Goal: Information Seeking & Learning: Learn about a topic

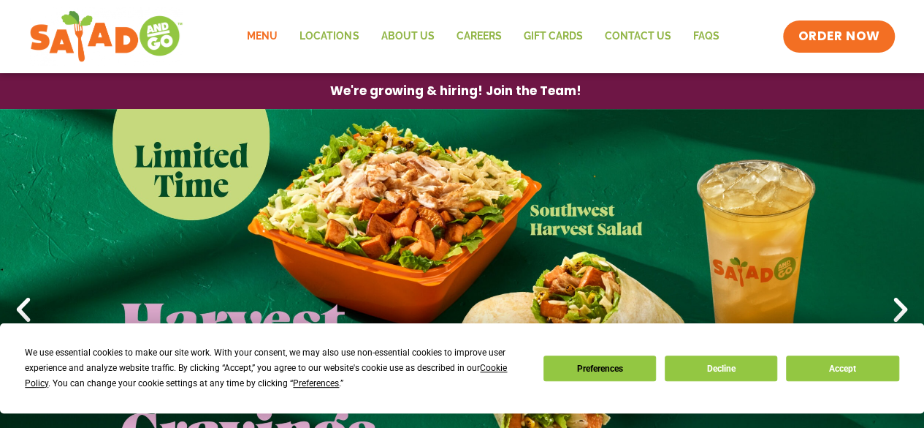
click at [265, 37] on link "Menu" at bounding box center [262, 37] width 53 height 34
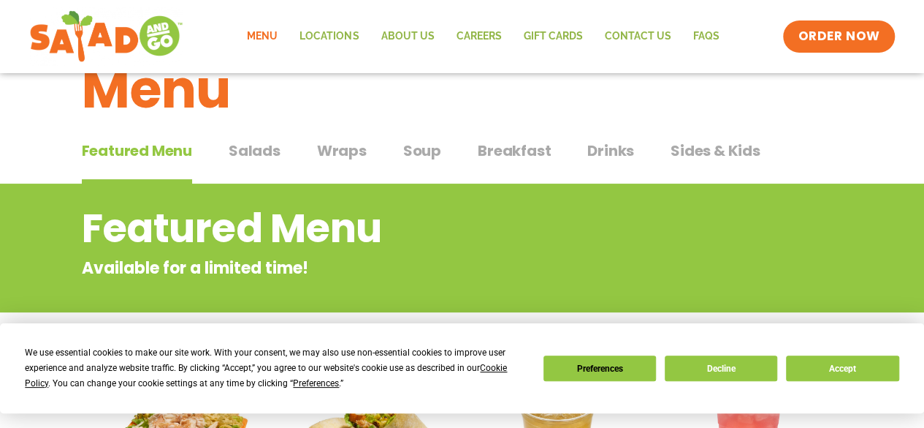
scroll to position [73, 0]
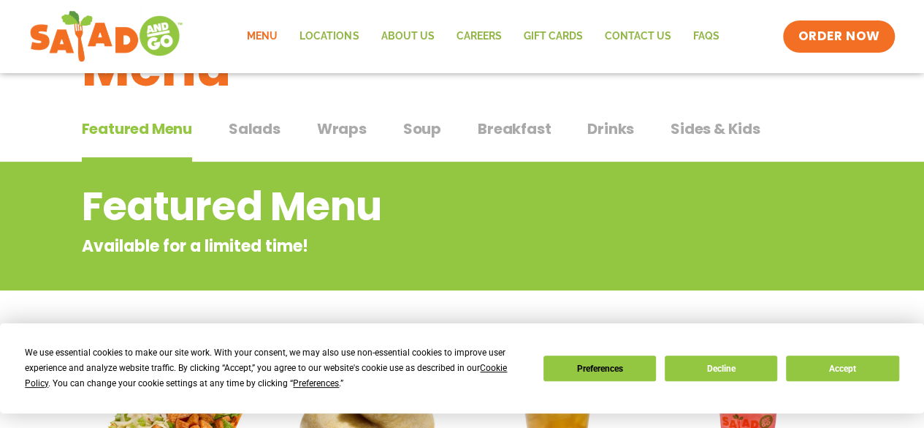
click at [349, 128] on span "Wraps" at bounding box center [342, 129] width 50 height 22
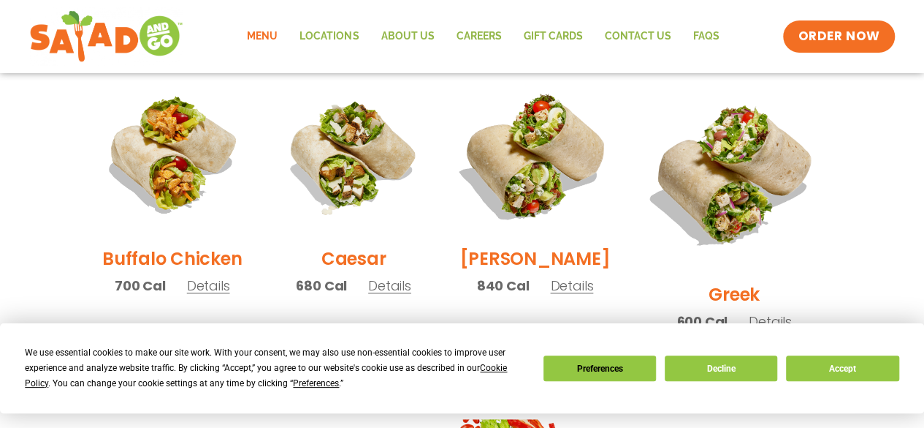
scroll to position [731, 0]
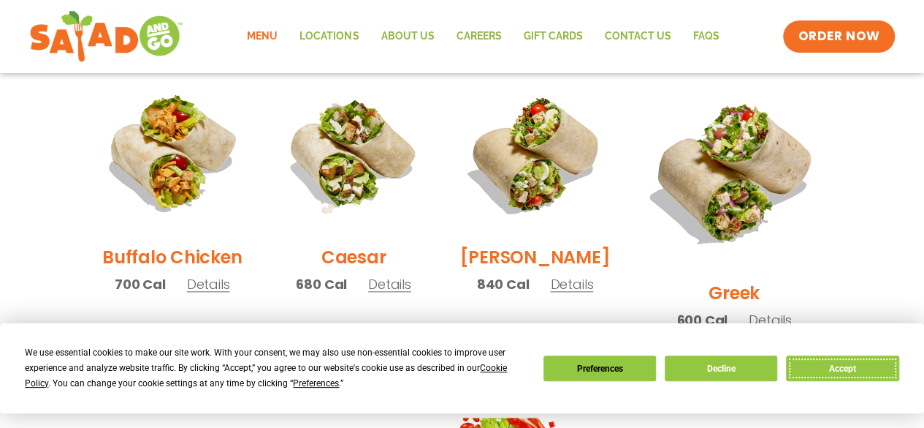
click at [862, 368] on button "Accept" at bounding box center [842, 368] width 113 height 26
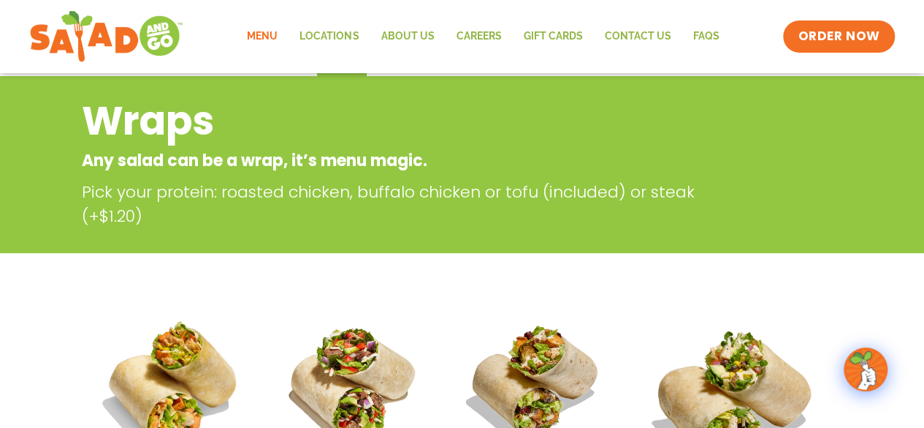
scroll to position [73, 0]
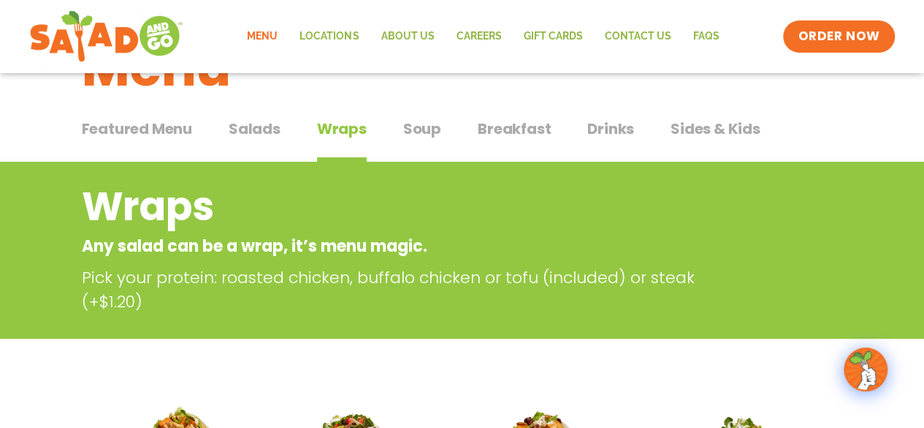
click at [170, 128] on span "Featured Menu" at bounding box center [137, 129] width 110 height 22
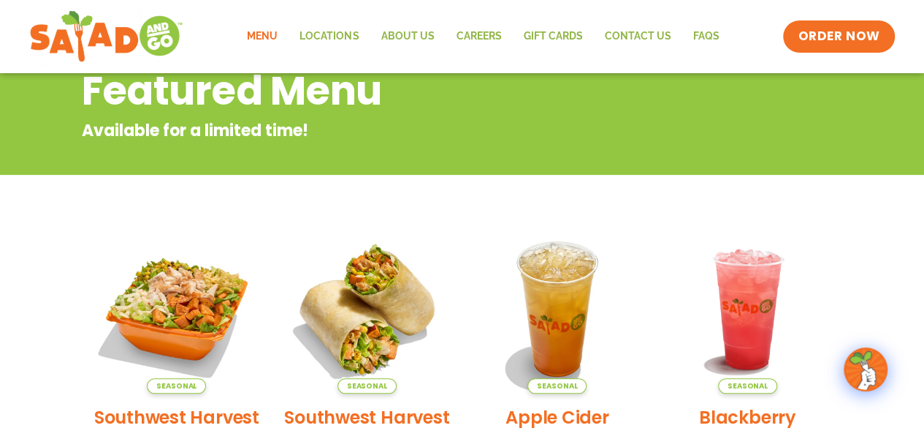
scroll to position [292, 0]
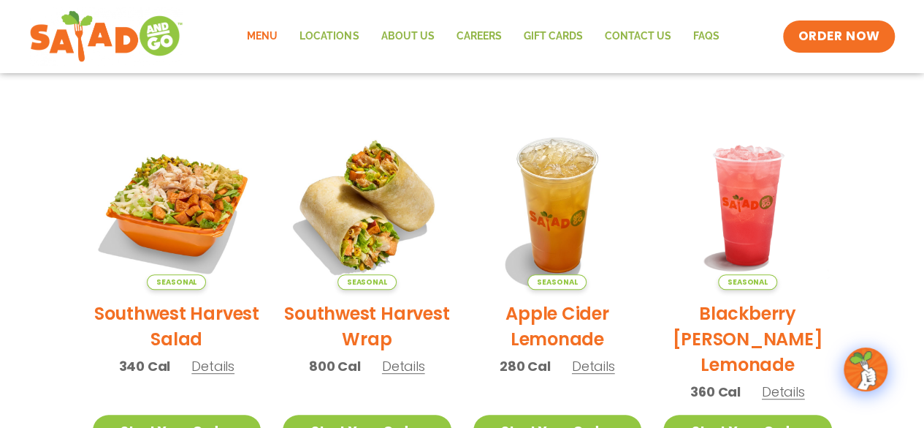
click at [375, 327] on h2 "Southwest Harvest Wrap" at bounding box center [367, 325] width 169 height 51
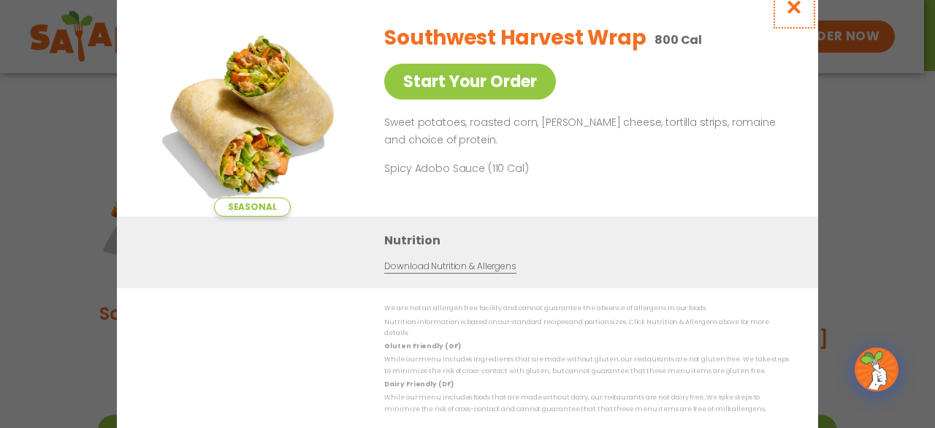
click at [792, 12] on icon "Close modal" at bounding box center [795, 6] width 18 height 15
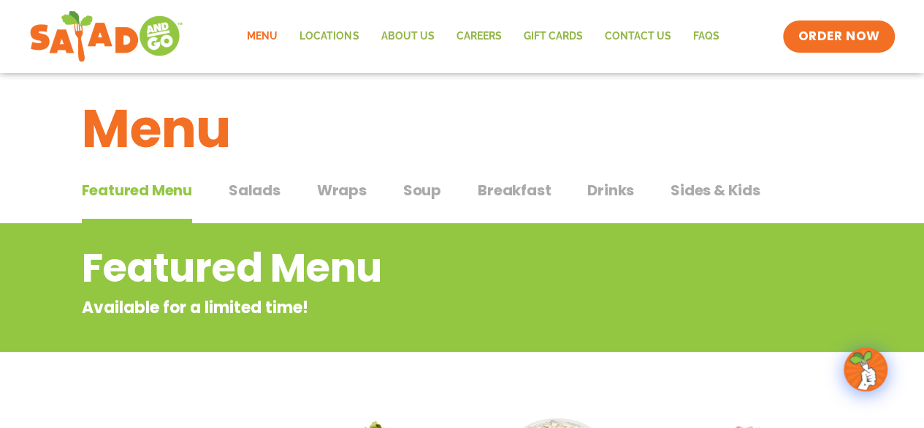
scroll to position [0, 0]
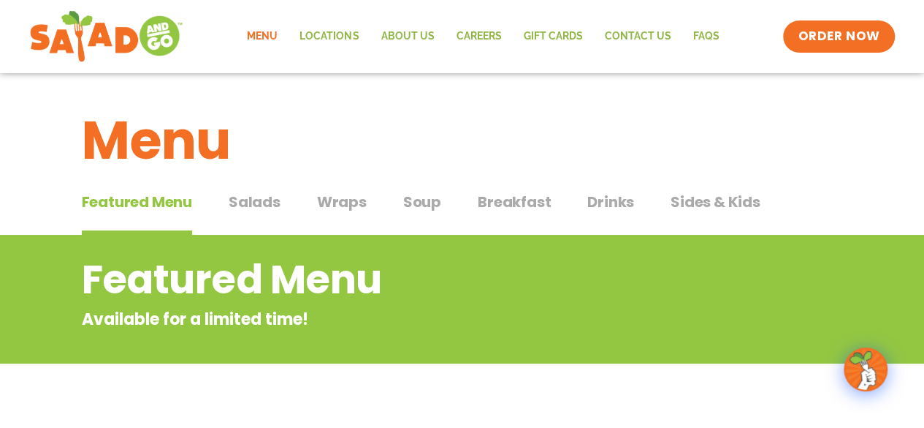
click at [595, 202] on span "Drinks" at bounding box center [611, 202] width 47 height 22
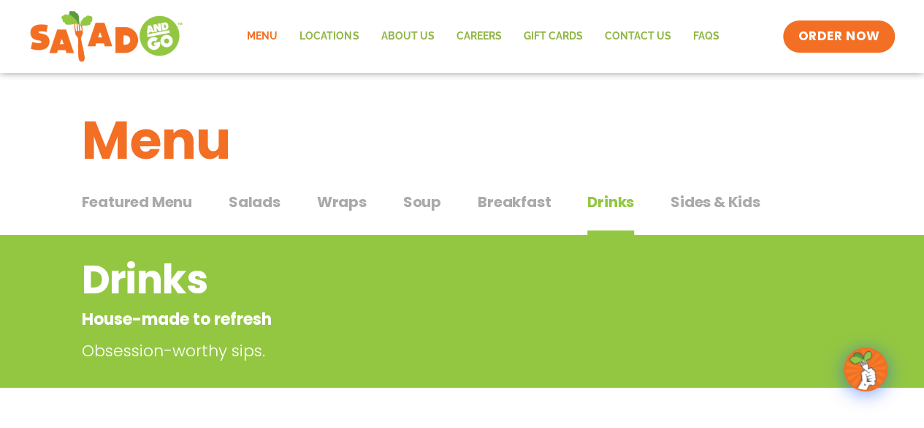
click at [836, 145] on h1 "Menu" at bounding box center [462, 140] width 761 height 79
click at [170, 203] on span "Featured Menu" at bounding box center [137, 202] width 110 height 22
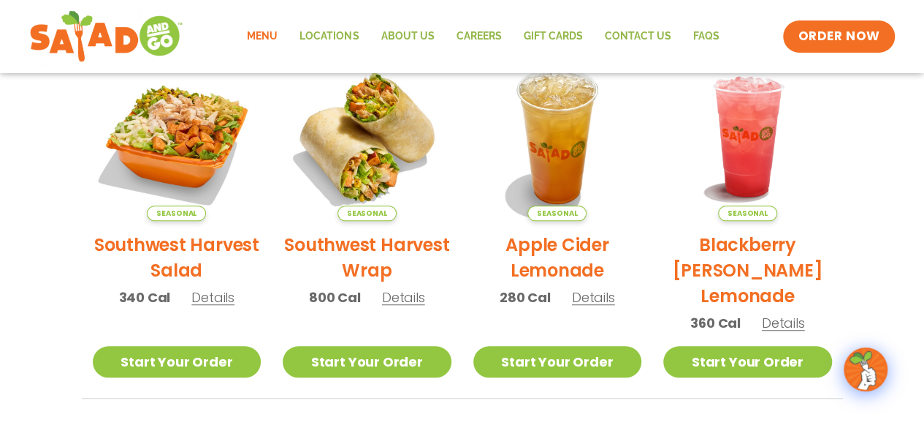
scroll to position [365, 0]
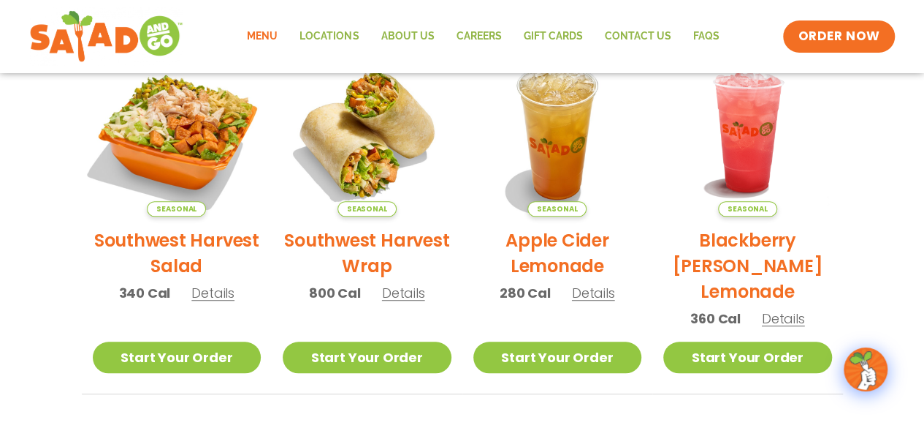
click at [197, 148] on img at bounding box center [176, 132] width 198 height 198
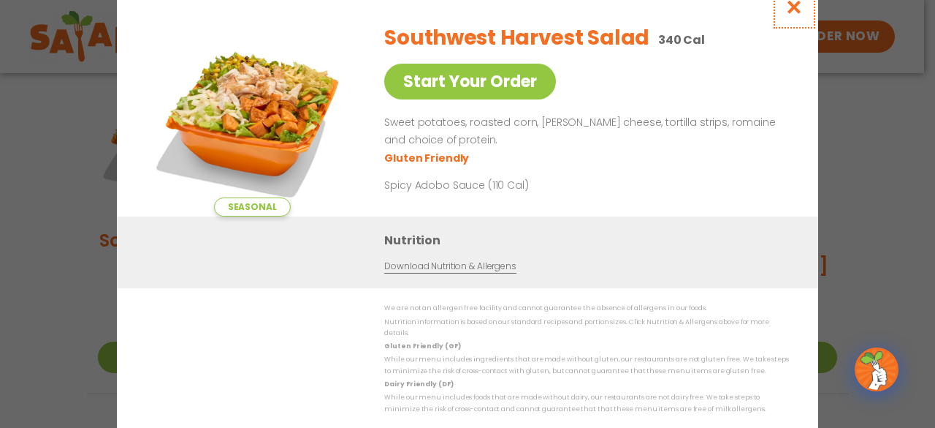
drag, startPoint x: 792, startPoint y: 11, endPoint x: 744, endPoint y: 26, distance: 50.4
click at [792, 12] on icon "Close modal" at bounding box center [795, 6] width 18 height 15
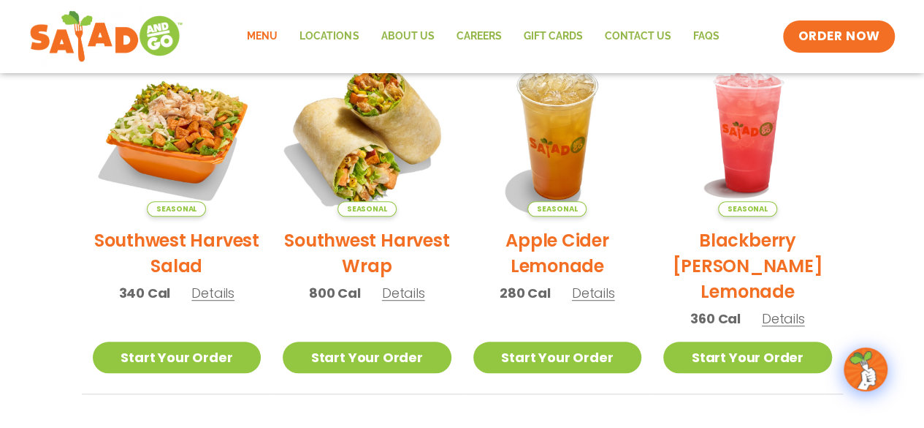
click at [377, 143] on img at bounding box center [367, 132] width 198 height 198
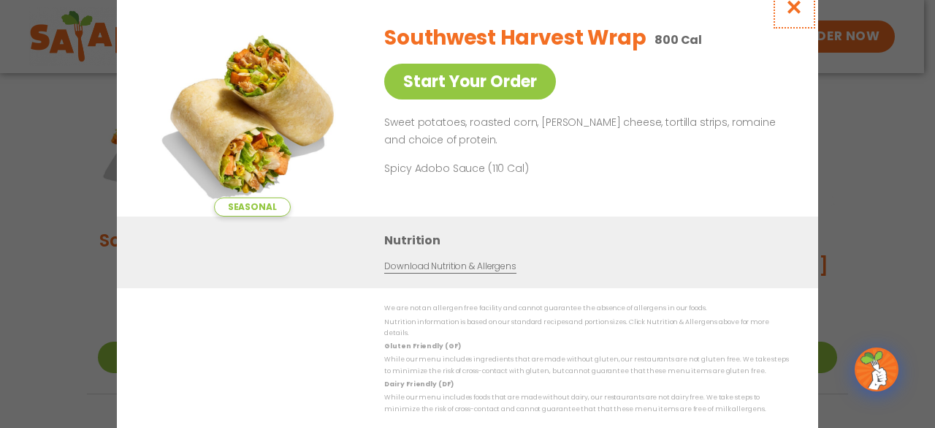
click at [797, 15] on icon "Close modal" at bounding box center [795, 6] width 18 height 15
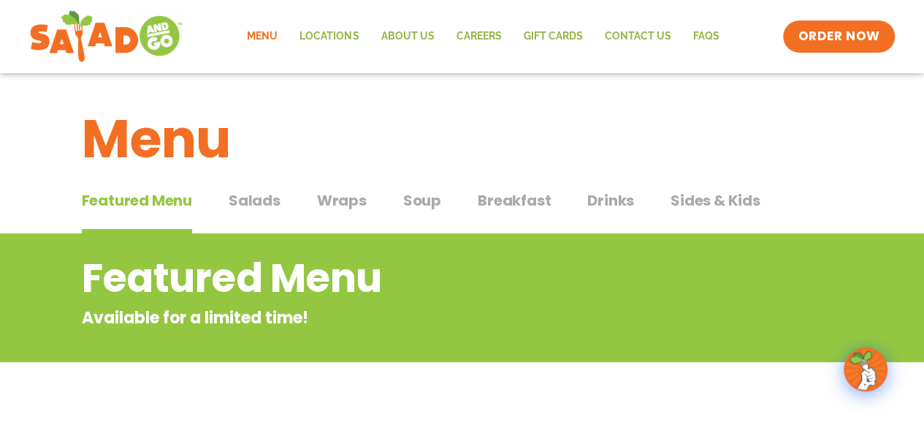
scroll to position [0, 0]
